Goal: Task Accomplishment & Management: Complete application form

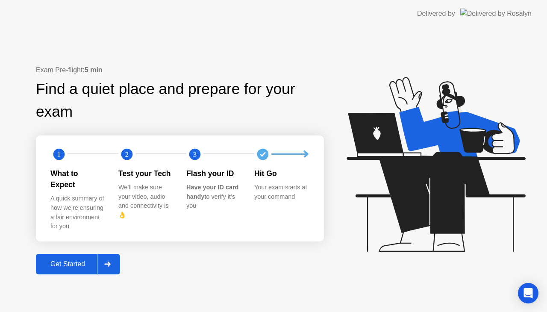
click at [88, 263] on div "Get Started" at bounding box center [67, 264] width 59 height 8
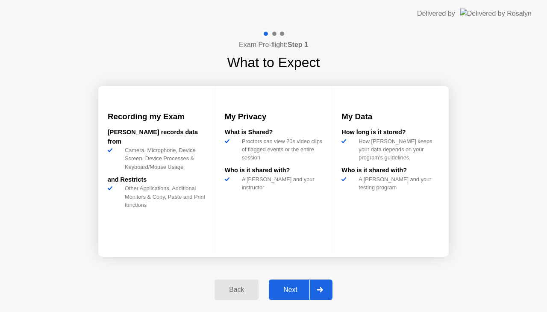
click at [296, 290] on div "Next" at bounding box center [290, 290] width 38 height 8
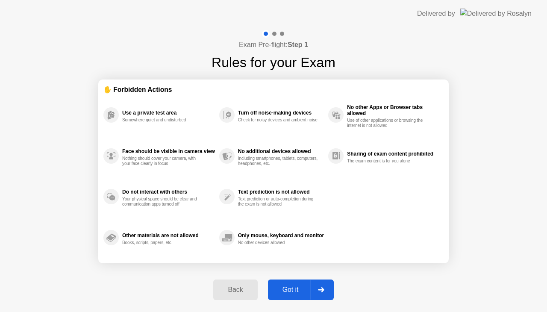
click at [296, 296] on button "Got it" at bounding box center [301, 289] width 66 height 20
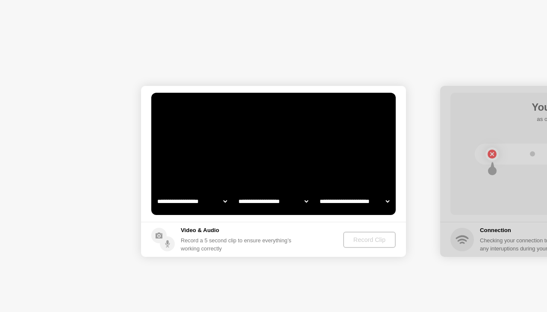
select select "**********"
select select "*******"
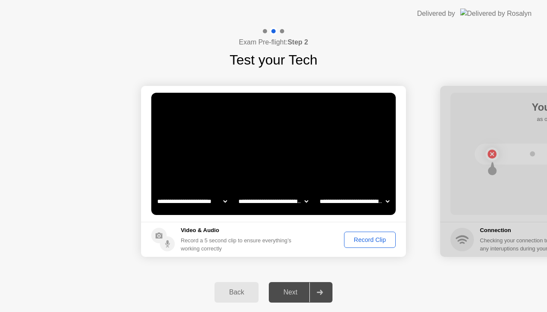
click at [371, 241] on div "Record Clip" at bounding box center [370, 239] width 46 height 7
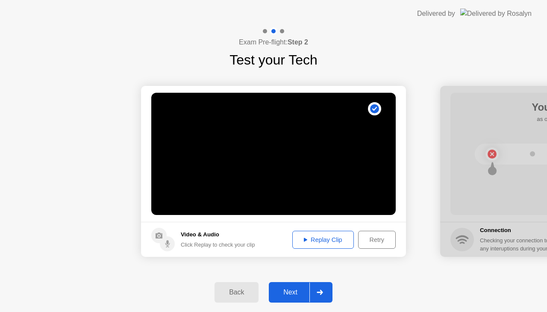
click at [325, 243] on div "Replay Clip" at bounding box center [323, 239] width 56 height 7
click at [290, 189] on video at bounding box center [273, 154] width 244 height 122
click at [364, 238] on div "Retry" at bounding box center [377, 239] width 32 height 7
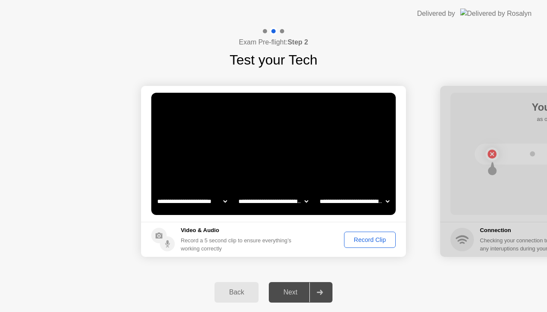
click at [353, 239] on div "Record Clip" at bounding box center [370, 239] width 46 height 7
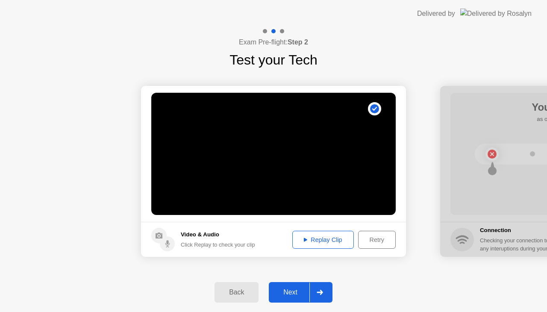
click at [319, 240] on div "Replay Clip" at bounding box center [323, 239] width 56 height 7
click at [295, 295] on div "Next" at bounding box center [290, 292] width 38 height 8
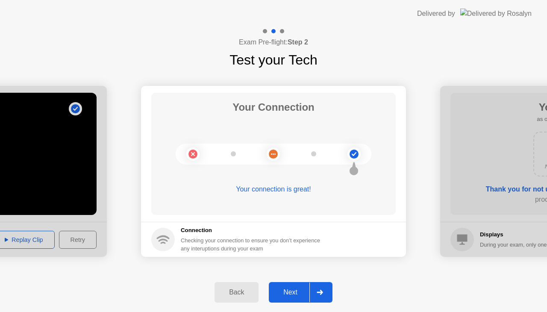
click at [292, 288] on div "Next" at bounding box center [290, 292] width 38 height 8
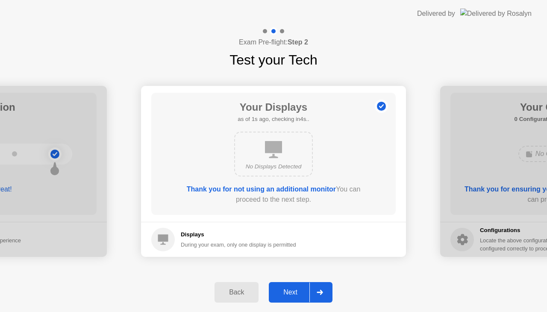
click at [295, 288] on div "Next" at bounding box center [290, 292] width 38 height 8
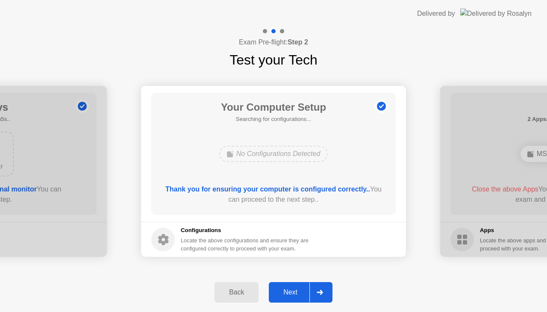
click at [290, 291] on div "Next" at bounding box center [290, 292] width 38 height 8
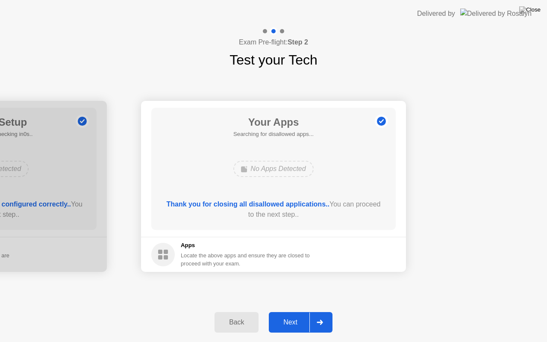
click at [297, 311] on div "Next" at bounding box center [290, 322] width 38 height 8
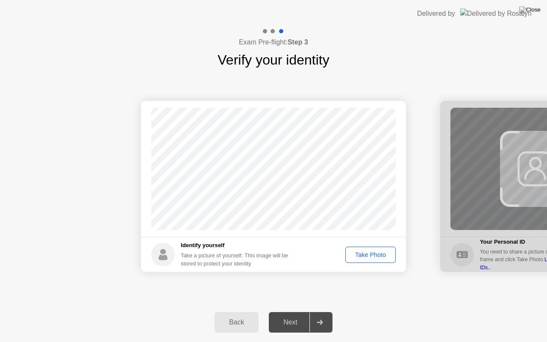
click at [373, 256] on div "Take Photo" at bounding box center [370, 254] width 44 height 7
click at [373, 258] on div "Retake" at bounding box center [375, 254] width 33 height 7
click at [373, 257] on div "Take Photo" at bounding box center [370, 254] width 44 height 7
click at [296, 311] on div "Next" at bounding box center [290, 322] width 38 height 8
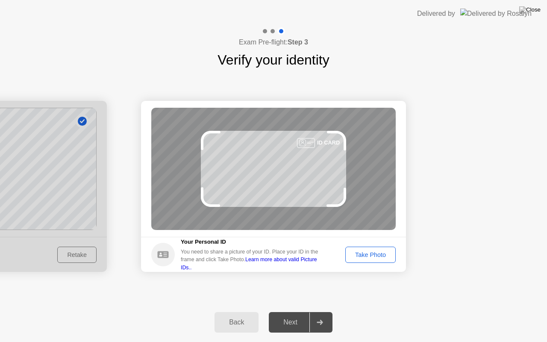
click at [367, 255] on div "Take Photo" at bounding box center [370, 254] width 44 height 7
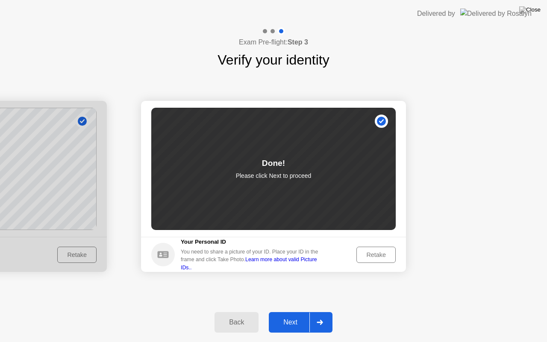
click at [295, 311] on div "Next" at bounding box center [290, 322] width 38 height 8
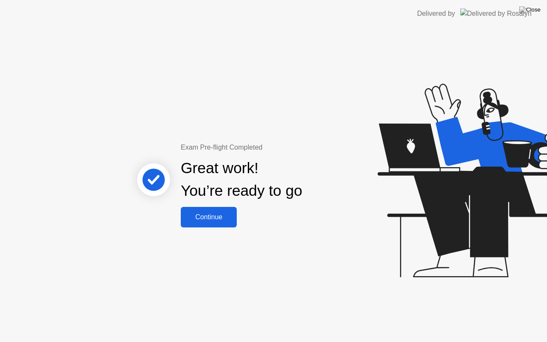
click at [221, 219] on div "Continue" at bounding box center [208, 217] width 51 height 8
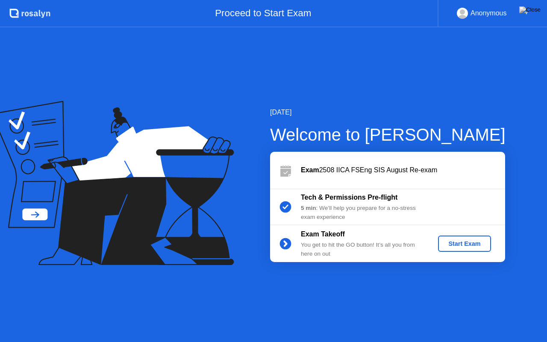
click at [477, 241] on div "Start Exam" at bounding box center [464, 243] width 46 height 7
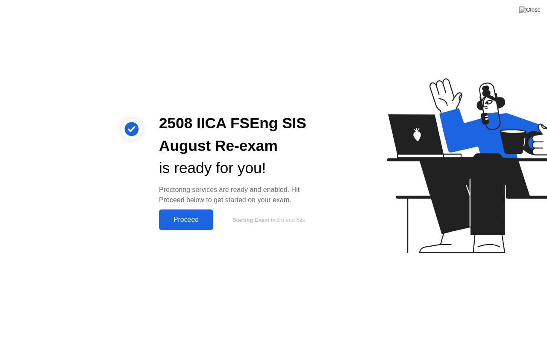
click at [194, 219] on div "Proceed" at bounding box center [185, 220] width 49 height 8
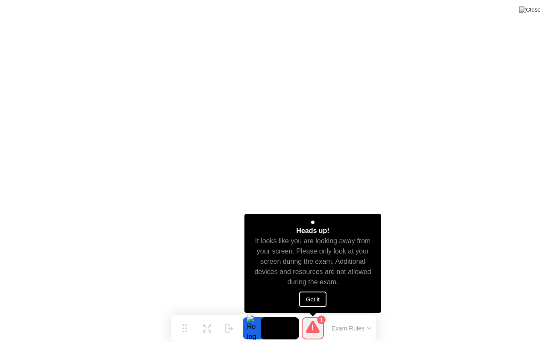
click at [309, 300] on button "Got it" at bounding box center [312, 298] width 27 height 15
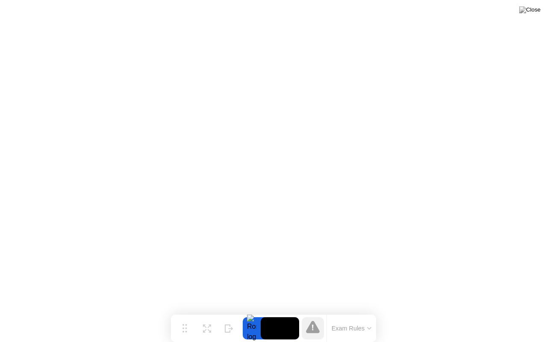
click at [371, 311] on icon at bounding box center [369, 328] width 4 height 3
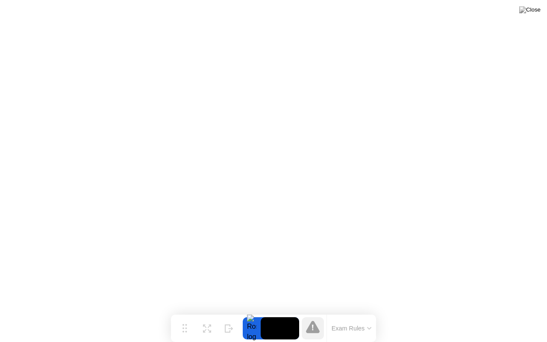
click at [368, 311] on icon at bounding box center [368, 328] width 3 height 2
